Goal: Task Accomplishment & Management: Manage account settings

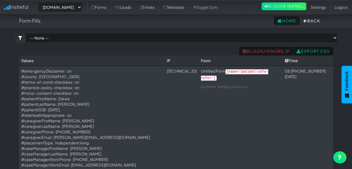
select select "2385"
click at [71, 7] on select "-- None -- [DOMAIN_NAME] [DOMAIN_NAME]" at bounding box center [60, 6] width 44 height 9
click at [40, 2] on select "-- None -- [DOMAIN_NAME] [DOMAIN_NAME]" at bounding box center [60, 6] width 44 height 9
click at [159, 7] on link "Entries" at bounding box center [147, 7] width 23 height 14
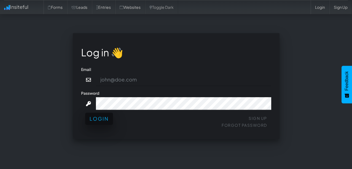
type input "[EMAIL_ADDRESS][DOMAIN_NAME]"
click at [95, 125] on div "Sign Up Forgot Password Login" at bounding box center [176, 122] width 190 height 17
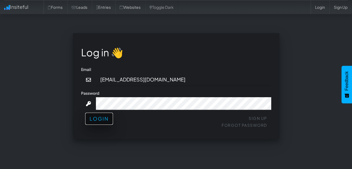
click at [96, 118] on button "Login" at bounding box center [99, 119] width 28 height 12
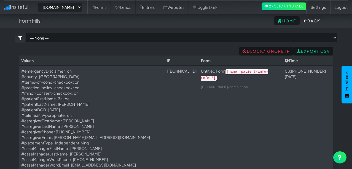
select select "2385"
